Goal: Find specific page/section: Find specific page/section

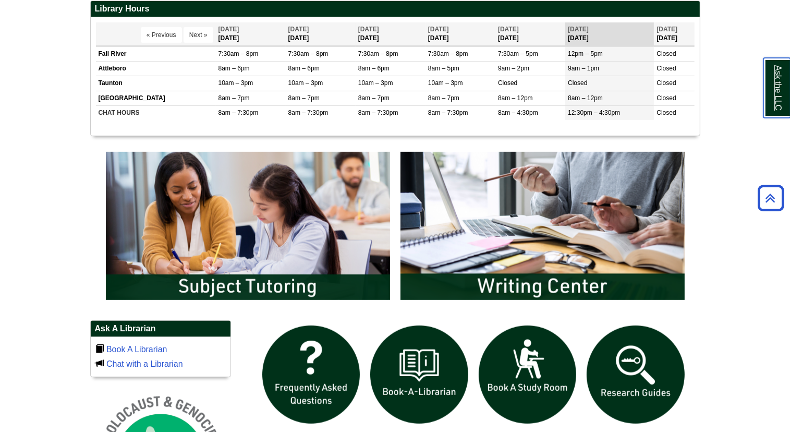
scroll to position [418, 0]
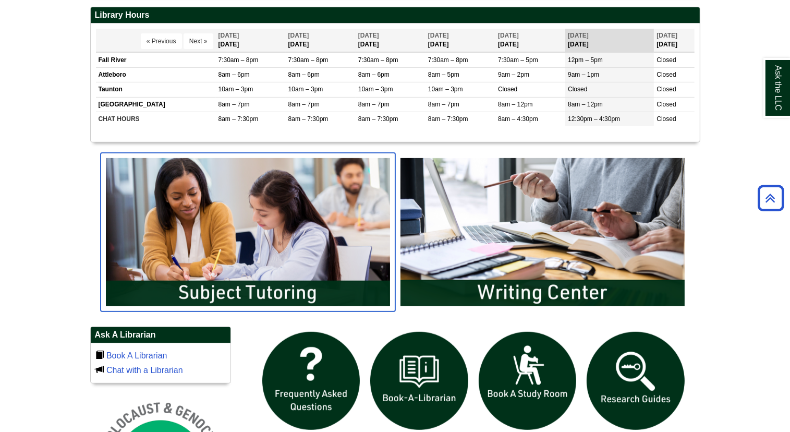
click at [230, 208] on img "slideshow" at bounding box center [248, 232] width 295 height 159
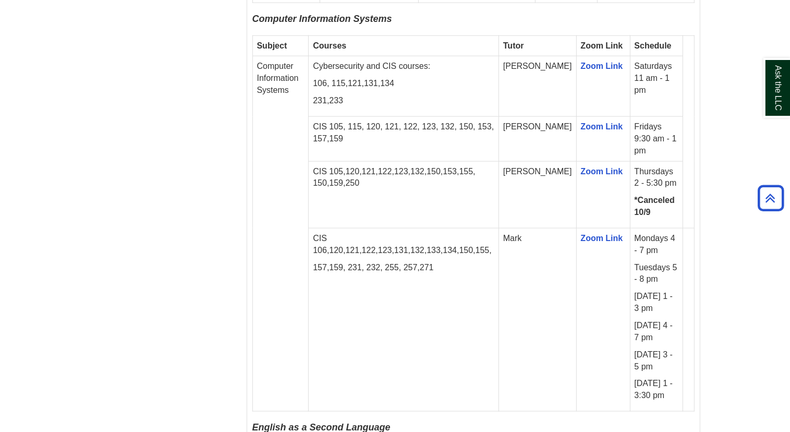
scroll to position [1418, 0]
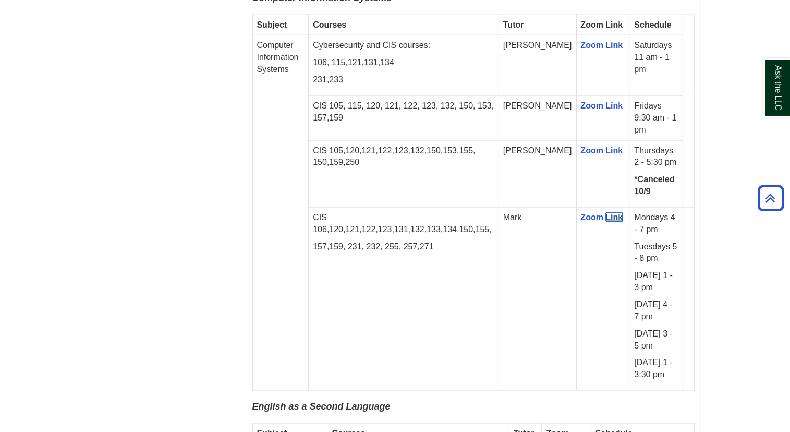
click at [606, 213] on link "Link" at bounding box center [614, 217] width 17 height 9
click at [581, 213] on link "Zoom" at bounding box center [592, 217] width 23 height 9
